Goal: Entertainment & Leisure: Consume media (video, audio)

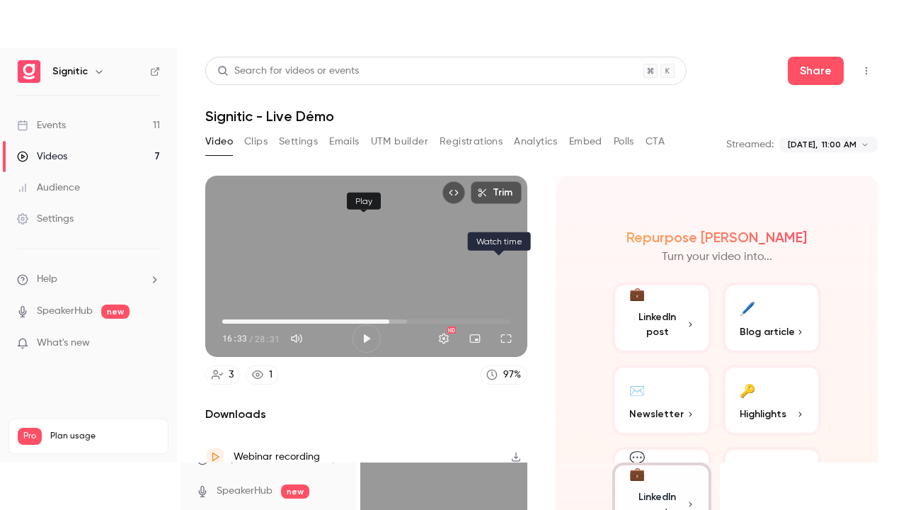
scroll to position [105, 0]
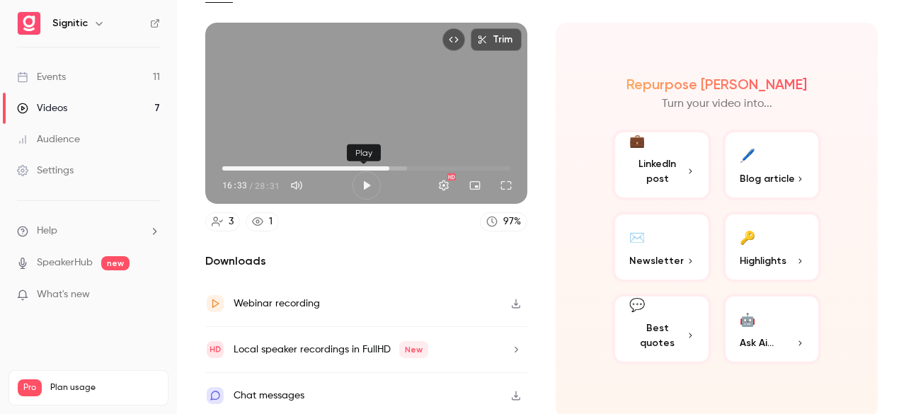
type input "*****"
click at [352, 171] on button "Play" at bounding box center [366, 185] width 28 height 28
click at [505, 185] on button "Full screen" at bounding box center [506, 185] width 28 height 28
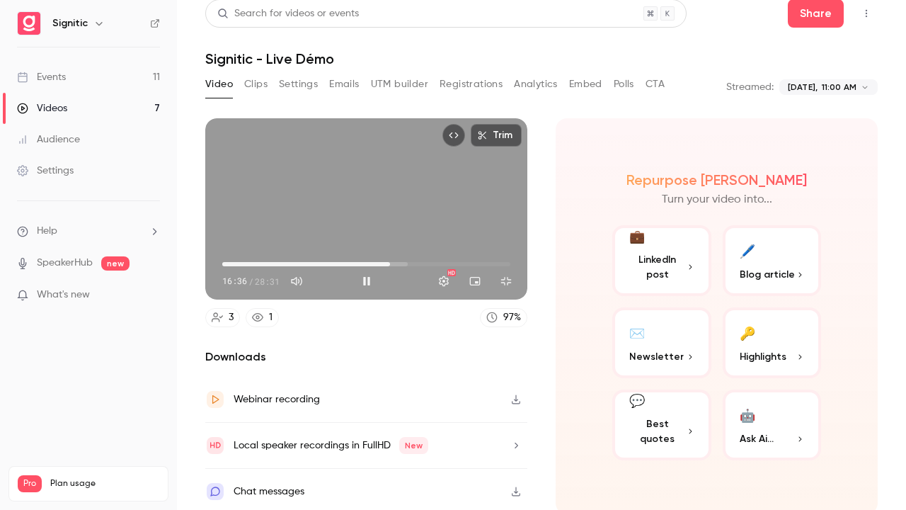
type input "*****"
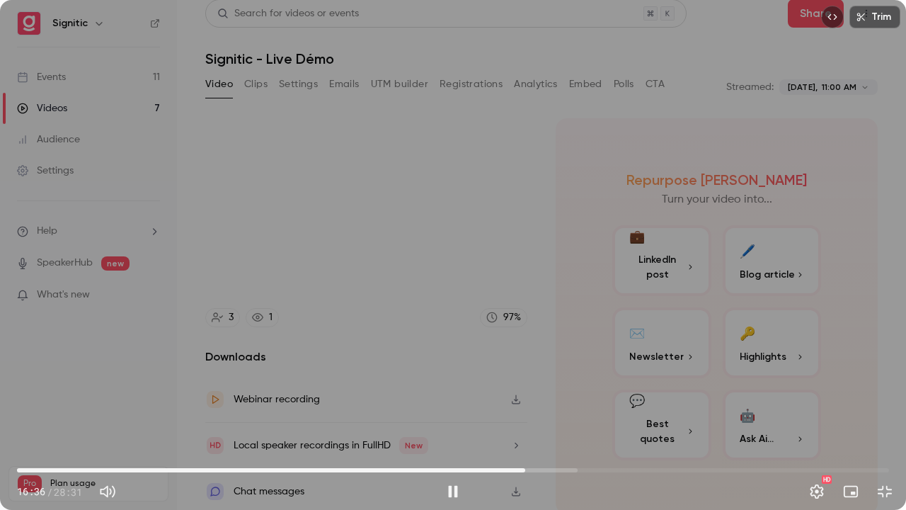
click at [871, 413] on button "Exit full screen" at bounding box center [885, 491] width 28 height 28
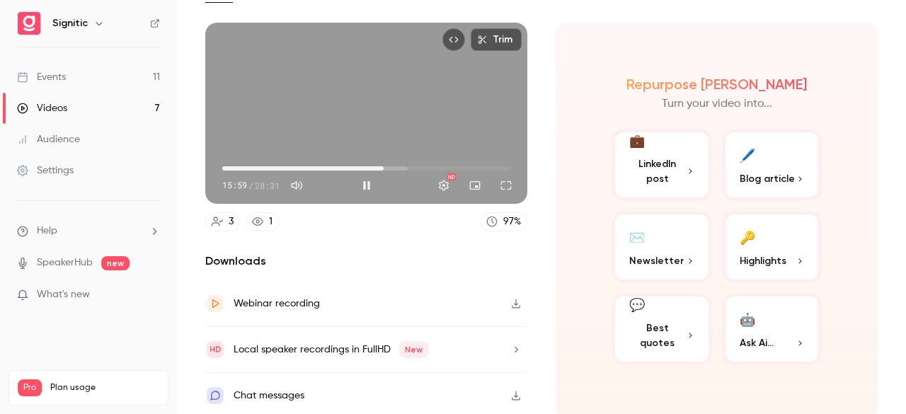
click at [381, 166] on span "15:59" at bounding box center [383, 168] width 4 height 4
click at [359, 180] on button "Pause" at bounding box center [366, 185] width 28 height 28
click at [358, 180] on button "Play" at bounding box center [366, 185] width 28 height 28
click at [494, 180] on button "Full screen" at bounding box center [506, 185] width 28 height 28
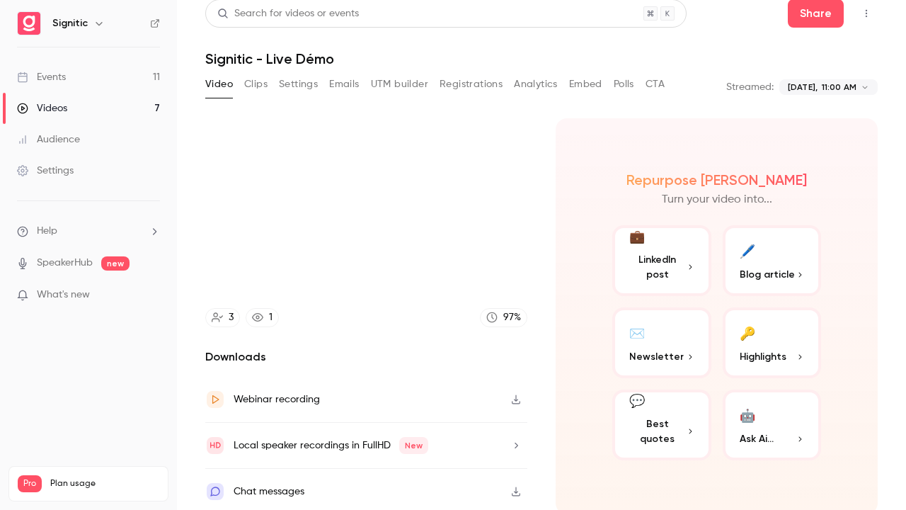
click at [871, 413] on button "Exit full screen" at bounding box center [885, 491] width 28 height 28
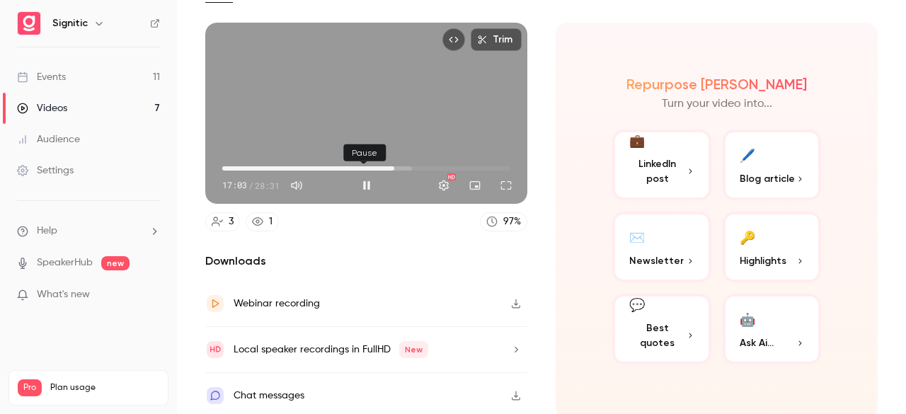
click at [360, 178] on button "Pause" at bounding box center [366, 185] width 28 height 28
click at [352, 171] on button "Play" at bounding box center [366, 185] width 28 height 28
click at [500, 183] on button "Full screen" at bounding box center [506, 185] width 28 height 28
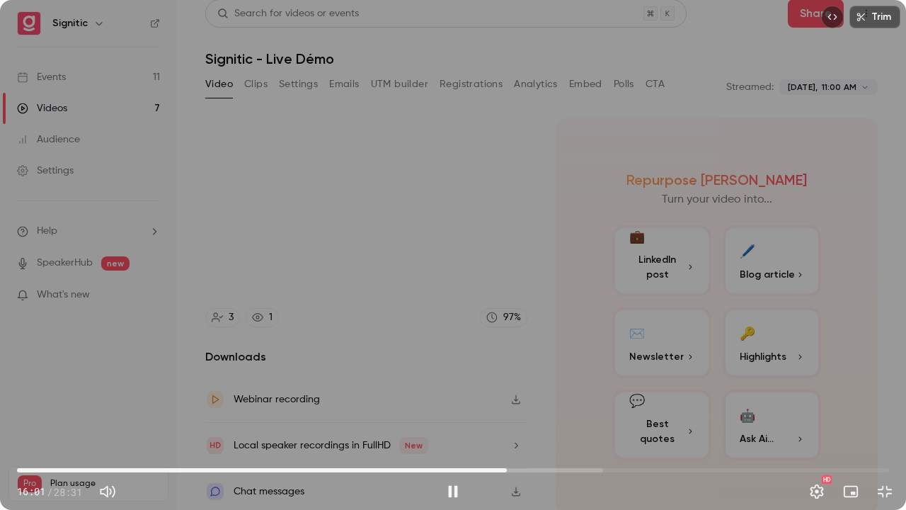
click at [507, 413] on span "16:01" at bounding box center [453, 470] width 872 height 23
click at [885, 413] on button "Exit full screen" at bounding box center [885, 491] width 28 height 28
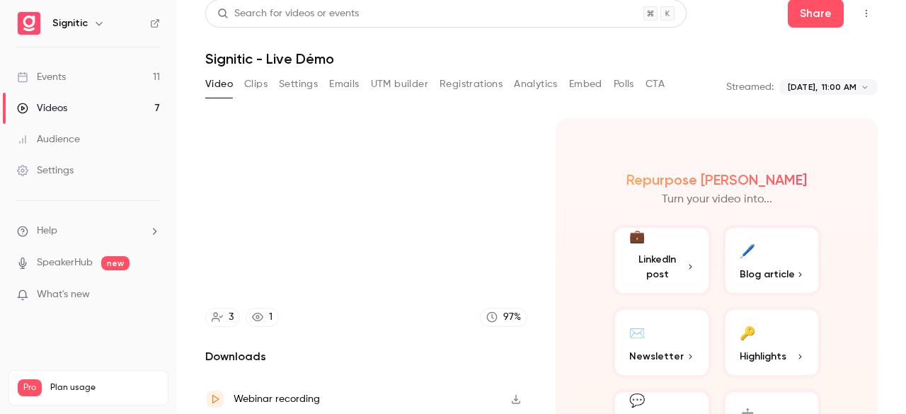
scroll to position [105, 0]
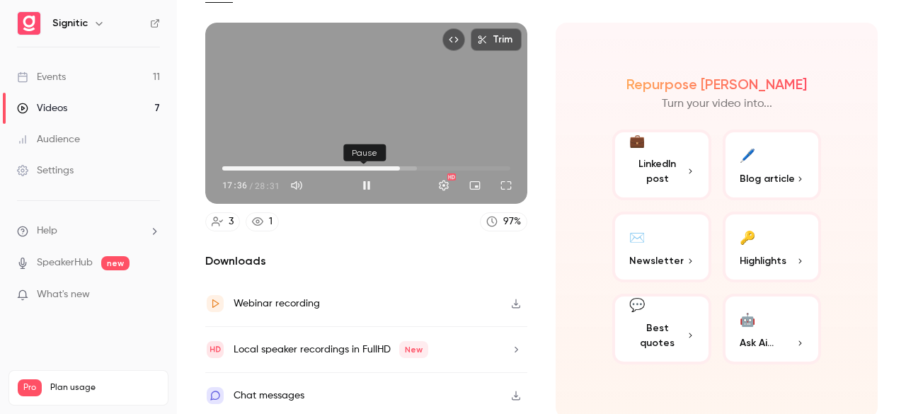
click at [364, 180] on button "Pause" at bounding box center [366, 185] width 28 height 28
click at [365, 181] on button "Play" at bounding box center [366, 185] width 28 height 28
click at [503, 177] on button "Full screen" at bounding box center [506, 185] width 28 height 28
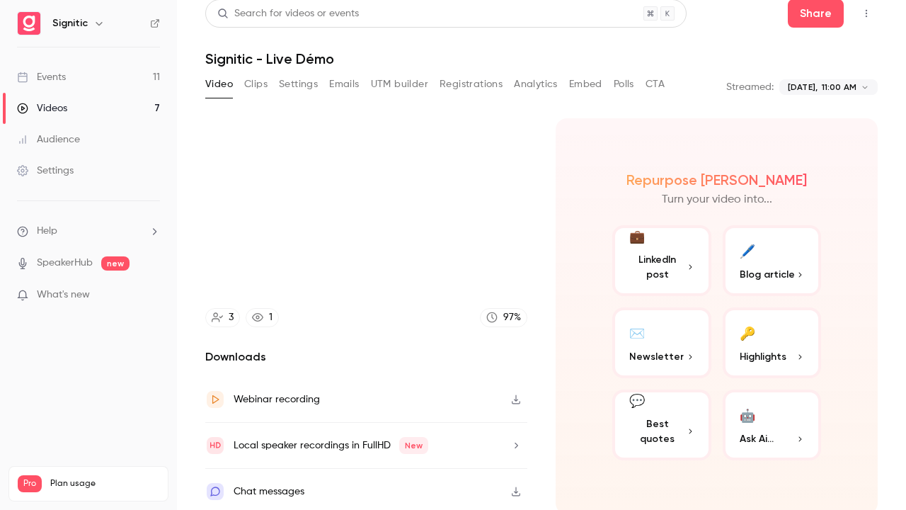
drag, startPoint x: 794, startPoint y: 176, endPoint x: 794, endPoint y: 115, distance: 61.6
click at [794, 118] on section "Trim 18:06 18:06 / 28:31 HD 3 1 97 % Downloads Webinar recording Local speaker …" at bounding box center [541, 291] width 672 height 347
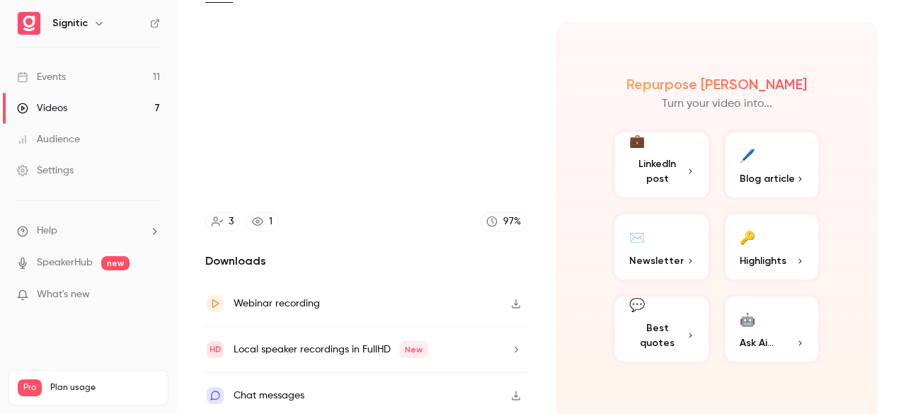
click at [431, 229] on div "Trim 18:46 18:46 / 28:31 HD 3 1 97 % Downloads Webinar recording Local speaker …" at bounding box center [366, 221] width 322 height 396
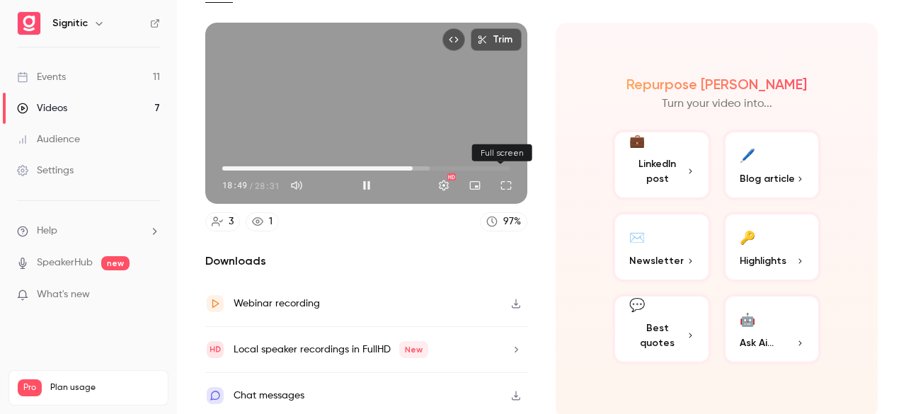
click at [504, 182] on button "Full screen" at bounding box center [506, 185] width 28 height 28
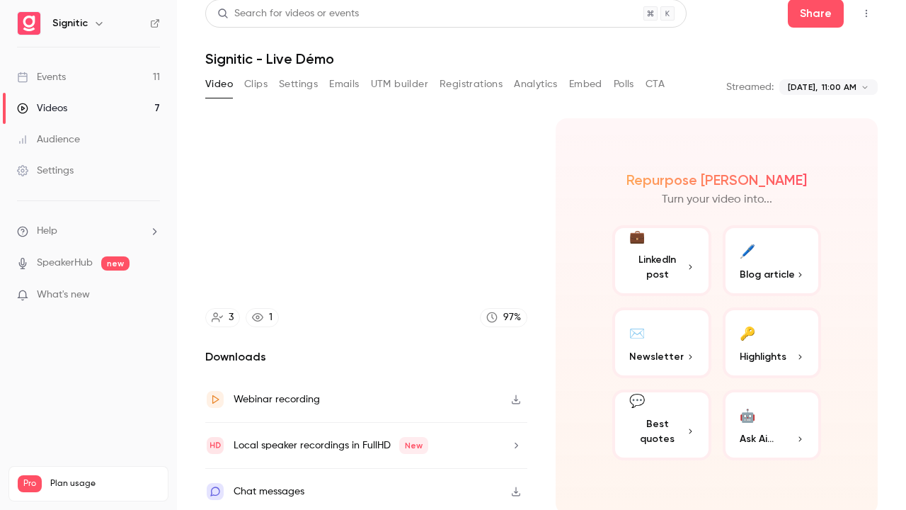
click at [871, 413] on button "Exit full screen" at bounding box center [885, 491] width 28 height 28
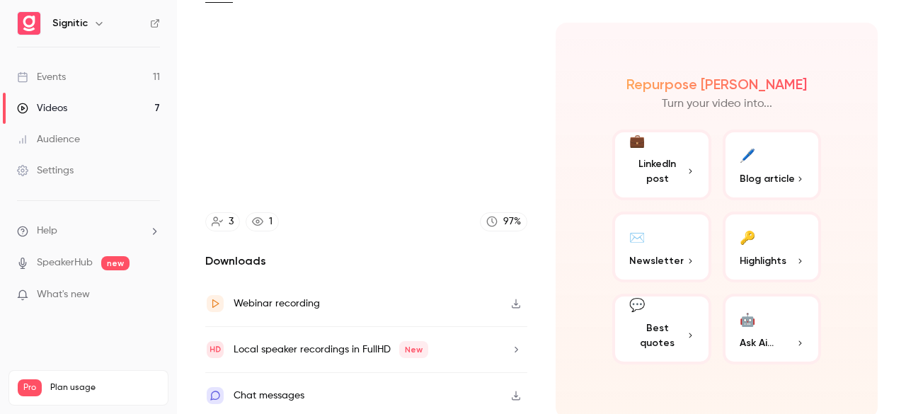
click at [871, 381] on button "Full screen" at bounding box center [885, 395] width 28 height 28
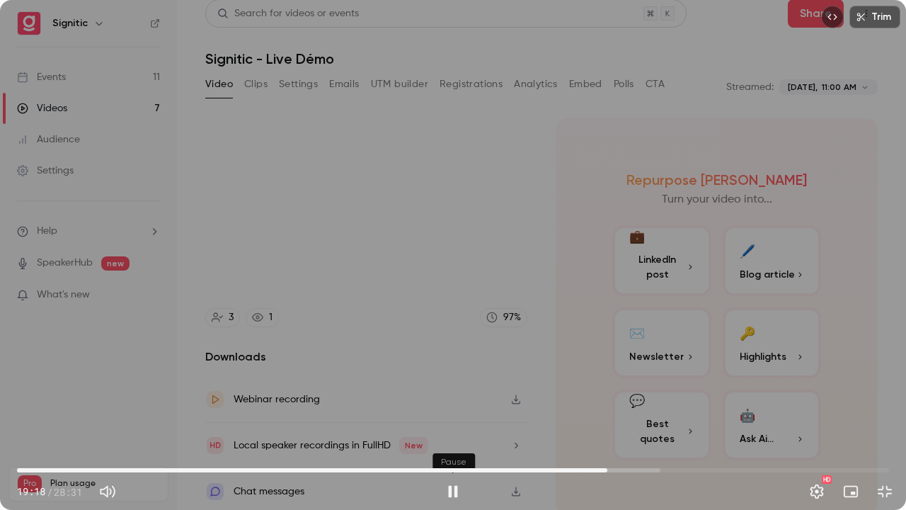
click at [464, 413] on button "Pause" at bounding box center [453, 491] width 28 height 28
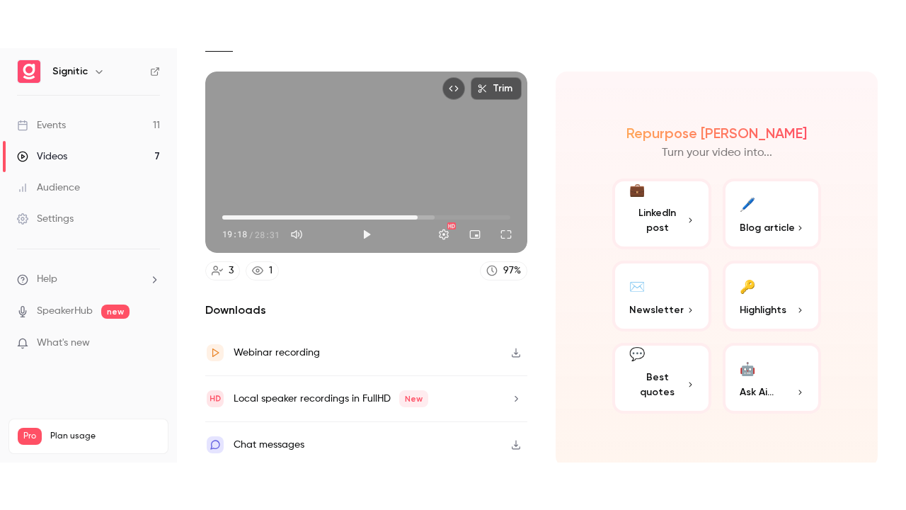
scroll to position [105, 0]
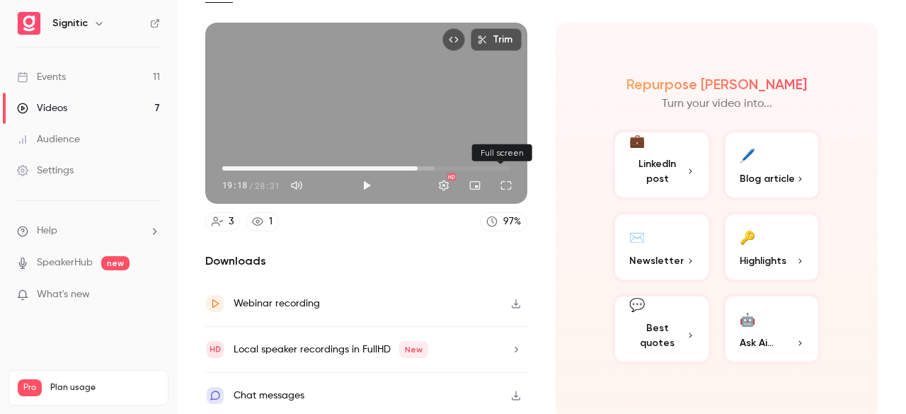
click at [505, 186] on button "Full screen" at bounding box center [506, 185] width 28 height 28
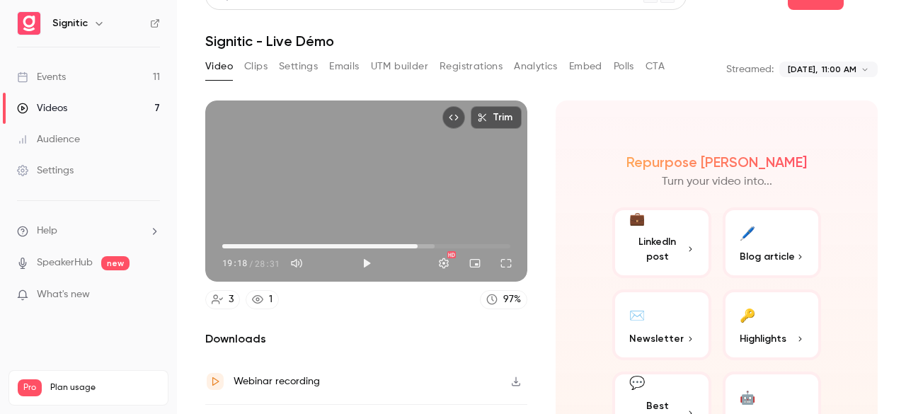
scroll to position [0, 0]
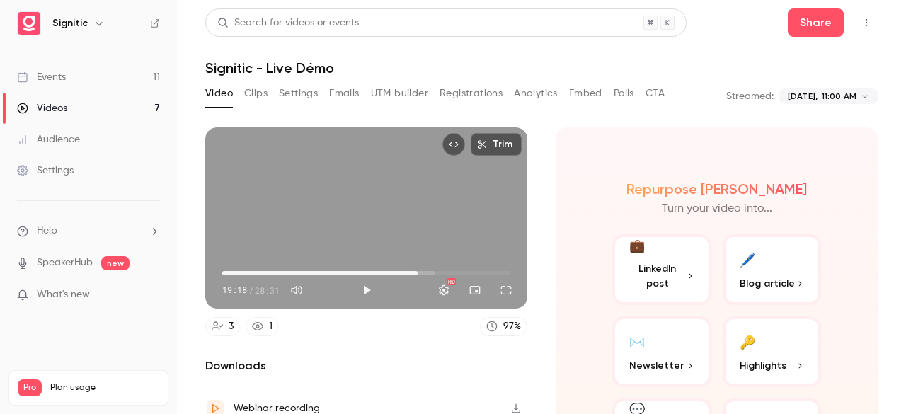
click at [492, 276] on button "Full screen" at bounding box center [506, 290] width 28 height 28
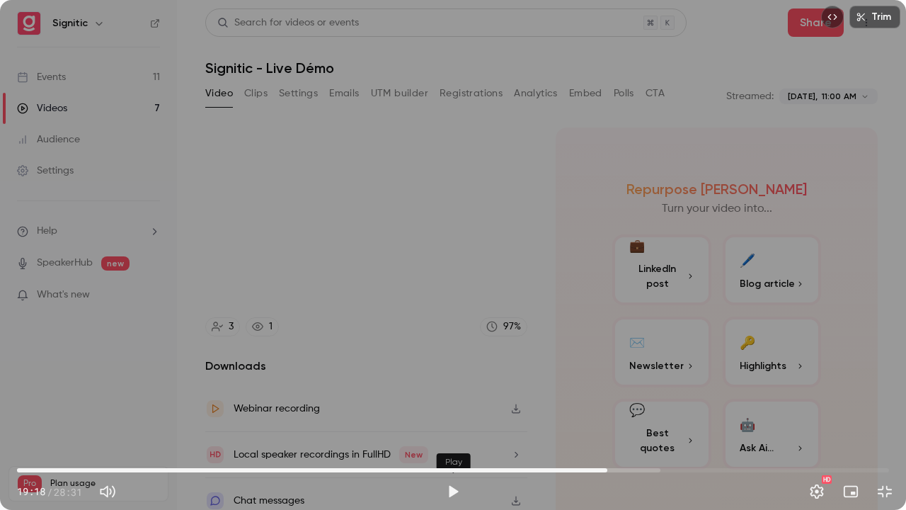
click at [457, 413] on button "Play" at bounding box center [453, 491] width 28 height 28
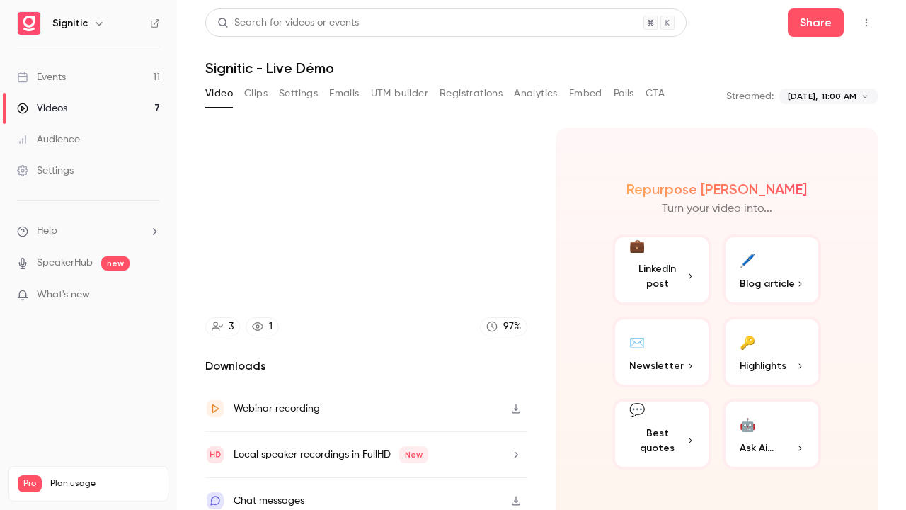
click at [439, 413] on button "Pause" at bounding box center [453, 491] width 28 height 28
type input "******"
